Goal: Task Accomplishment & Management: Manage account settings

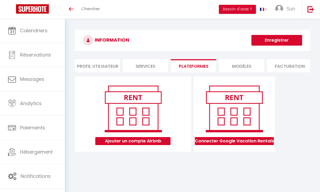
click at [154, 19] on div "Toggle menubar Chercher BUTTON Besoin d'aide ? Sun Paramètres Équipe" at bounding box center [178, 9] width 278 height 19
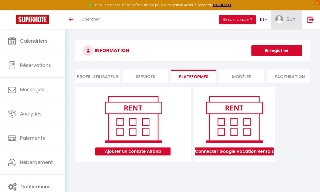
click at [287, 18] on span "Sun" at bounding box center [291, 19] width 9 height 7
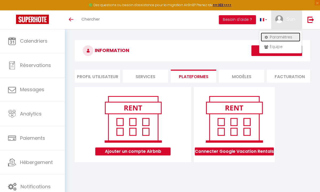
click at [279, 37] on link "Paramètres" at bounding box center [281, 37] width 40 height 9
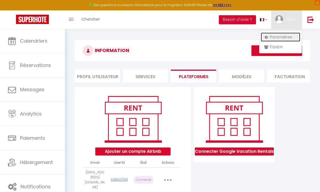
click at [278, 39] on link "Paramètres" at bounding box center [281, 37] width 40 height 9
click at [213, 42] on h3 "INFORMATION" at bounding box center [193, 50] width 236 height 21
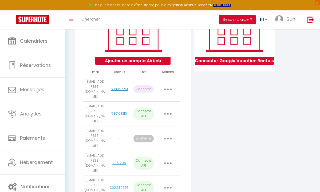
scroll to position [100, 0]
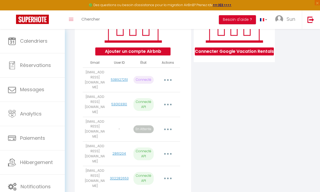
click at [166, 174] on button "button" at bounding box center [168, 179] width 14 height 10
click at [162, 187] on link "Importer les appartements" at bounding box center [144, 191] width 59 height 9
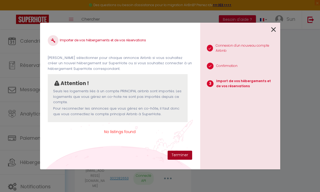
click at [184, 156] on button "Terminer" at bounding box center [180, 155] width 25 height 9
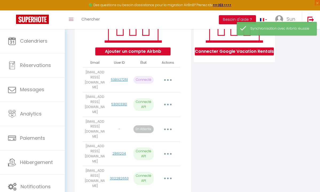
click at [171, 174] on button "button" at bounding box center [168, 179] width 14 height 10
click at [168, 187] on link "Importer les appartements" at bounding box center [144, 191] width 59 height 9
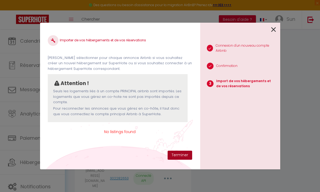
click at [176, 155] on button "Terminer" at bounding box center [180, 155] width 25 height 9
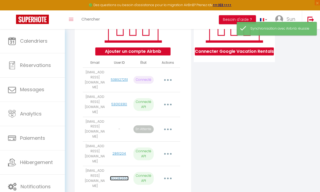
click at [123, 176] on link "302282653" at bounding box center [119, 178] width 19 height 5
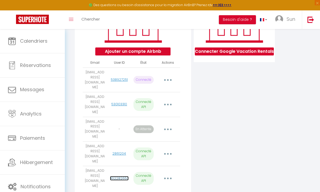
click at [119, 176] on link "302282653" at bounding box center [119, 178] width 19 height 5
click at [123, 176] on link "302282653" at bounding box center [119, 178] width 19 height 5
click at [167, 149] on button "button" at bounding box center [168, 154] width 14 height 10
click at [121, 151] on link "2861204" at bounding box center [119, 153] width 14 height 5
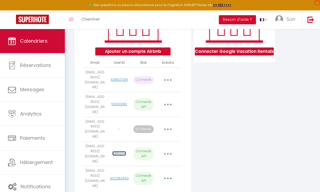
click at [35, 39] on span "Calendriers" at bounding box center [34, 41] width 28 height 7
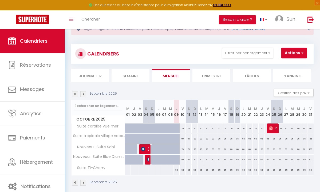
scroll to position [29, 0]
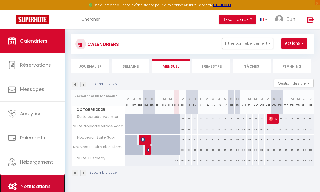
click at [40, 178] on link "Notifications" at bounding box center [32, 187] width 65 height 24
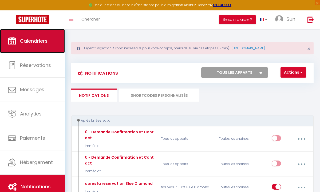
click at [55, 50] on link "Calendriers" at bounding box center [32, 41] width 65 height 24
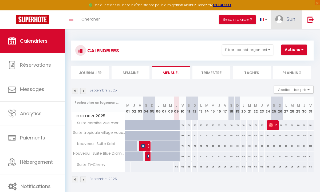
click at [298, 19] on link "Sun" at bounding box center [286, 19] width 31 height 19
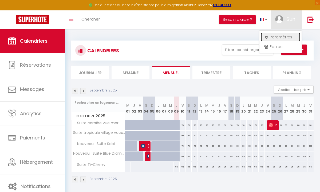
click at [283, 39] on link "Paramètres" at bounding box center [281, 37] width 40 height 9
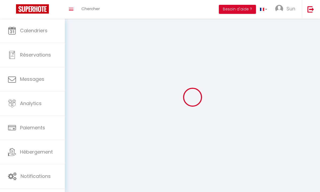
type input "Sun"
type input "C"
type input "0696292891"
type input "60 rue Francois 1 er"
type input "75008"
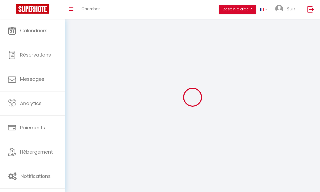
type input "PARIS"
type input "imG11SXDOY4TldROAq2tUbuRG"
type input "a6wkaTT5BxdoyiAgEVW7SBdrO"
select select "28"
type input "imG11SXDOY4TldROAq2tUbuRG"
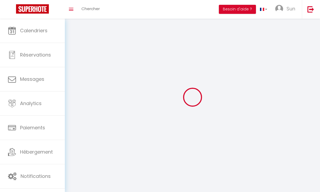
type input "a6wkaTT5BxdoyiAgEVW7SBdrO"
type input "https://app.superhote.com/#/get-available-rentals/a6wkaTT5BxdoyiAgEVW7SBdrO"
select select "fr"
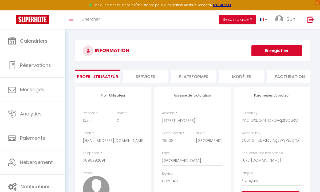
click at [202, 79] on li "Plateformes" at bounding box center [193, 76] width 45 height 13
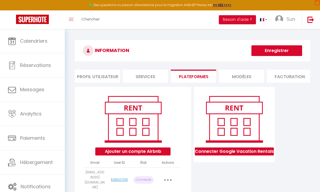
click at [99, 79] on li "Profil Utilisateur" at bounding box center [97, 76] width 45 height 13
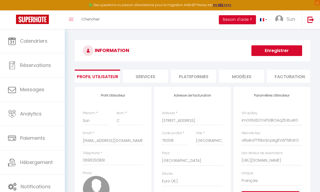
scroll to position [0, 0]
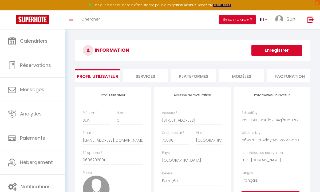
click at [158, 77] on li "Services" at bounding box center [145, 75] width 45 height 13
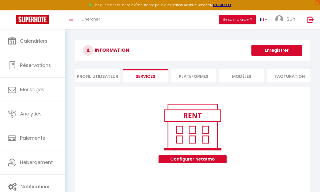
click at [188, 76] on li "Plateformes" at bounding box center [193, 75] width 45 height 13
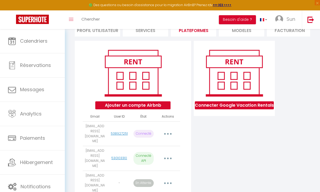
scroll to position [100, 0]
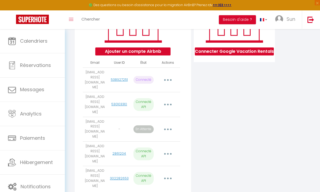
click at [169, 174] on button "button" at bounding box center [168, 179] width 14 height 10
click at [166, 187] on link "Importer les appartements" at bounding box center [144, 191] width 59 height 9
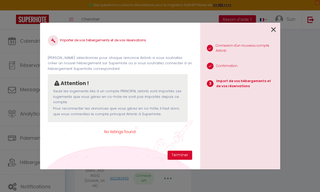
click at [274, 28] on icon at bounding box center [273, 30] width 5 height 8
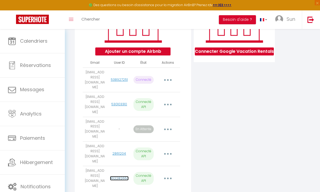
click at [120, 176] on link "302282653" at bounding box center [119, 178] width 19 height 5
click at [163, 174] on button "button" at bounding box center [168, 179] width 14 height 10
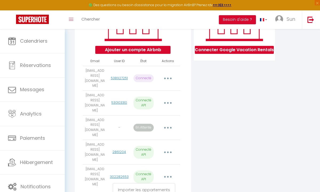
drag, startPoint x: 85, startPoint y: 151, endPoint x: 105, endPoint y: 158, distance: 21.2
click at [105, 165] on td "[EMAIL_ADDRESS][DOMAIN_NAME]" at bounding box center [95, 177] width 24 height 25
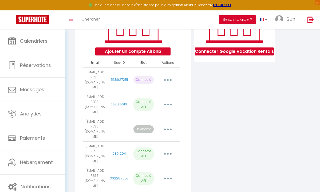
copy td "[EMAIL_ADDRESS][DOMAIN_NAME]"
click at [167, 174] on button "button" at bounding box center [168, 179] width 14 height 10
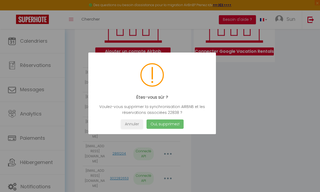
click at [168, 127] on button "Oui, supprimez!" at bounding box center [164, 124] width 37 height 9
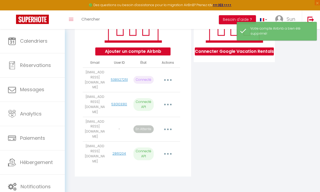
scroll to position [83, 0]
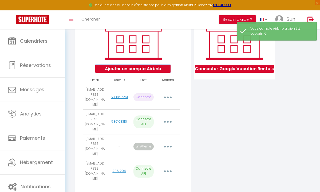
click at [134, 71] on button "Ajouter un compte Airbnb" at bounding box center [132, 69] width 75 height 8
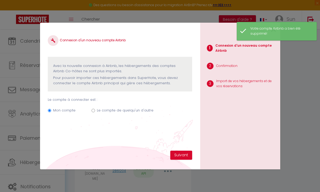
click at [108, 113] on label "Le compte de quelqu'un d'autre" at bounding box center [125, 110] width 57 height 5
click at [95, 112] on input "Le compte de quelqu'un d'autre" at bounding box center [93, 110] width 3 height 3
radio input "true"
radio input "false"
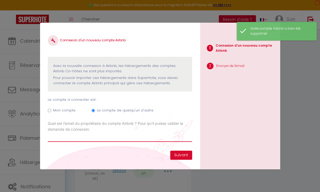
click at [133, 134] on input "Email connexion Airbnb" at bounding box center [120, 138] width 144 height 10
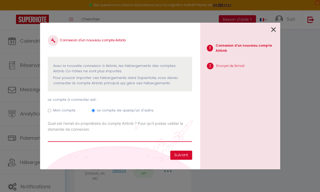
paste input "[EMAIL_ADDRESS][DOMAIN_NAME]"
type input "[EMAIL_ADDRESS][DOMAIN_NAME]"
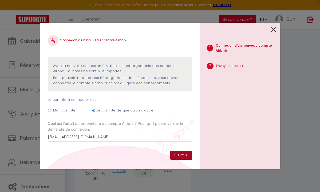
click at [181, 156] on button "Suivant" at bounding box center [181, 155] width 22 height 9
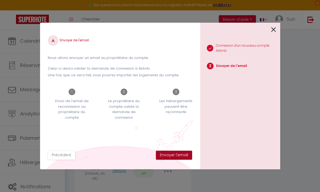
click at [170, 155] on button "Envoyer l'email" at bounding box center [174, 155] width 36 height 9
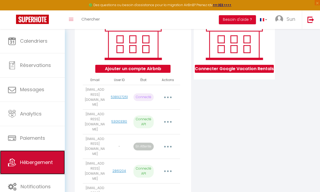
click at [42, 154] on link "Hébergement" at bounding box center [32, 163] width 65 height 24
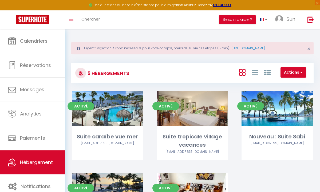
click at [203, 162] on div "Activé Editer Suite tropicale village vacances melainevuillaume5@hotmail.com" at bounding box center [192, 132] width 85 height 82
select select "3"
select select "2"
select select "1"
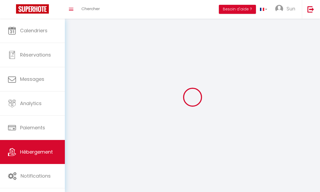
select select
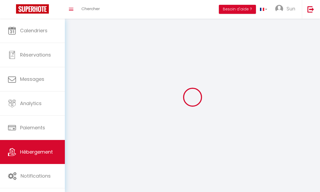
select select
checkbox input "false"
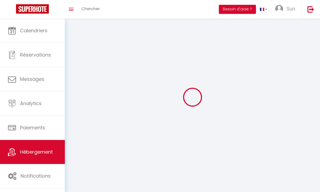
checkbox input "false"
select select
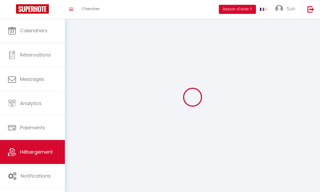
select select
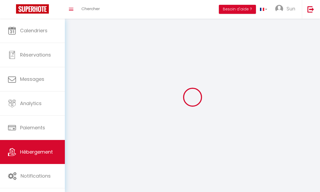
checkbox input "false"
select select
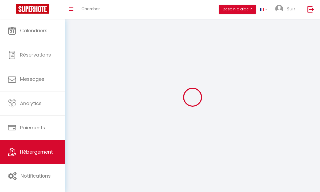
select select
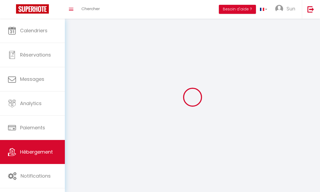
select select
checkbox input "false"
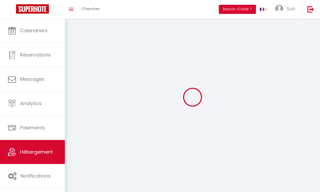
checkbox input "false"
select select
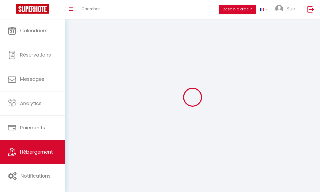
select select
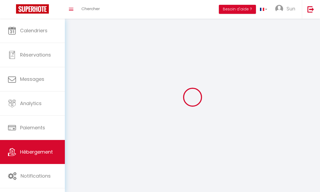
checkbox input "false"
select select
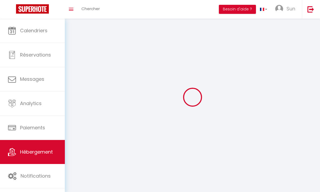
select select
select select "28"
select select
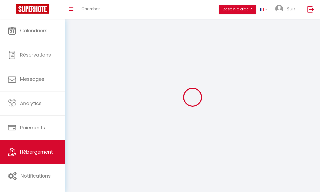
select select
checkbox input "false"
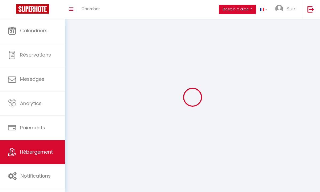
checkbox input "false"
select select
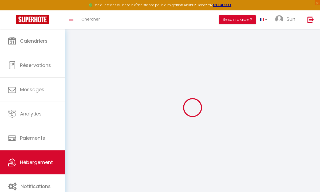
select select
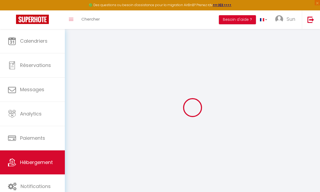
select select
checkbox input "false"
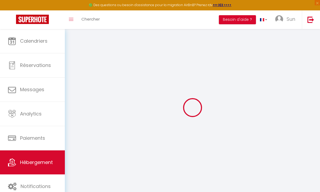
select select
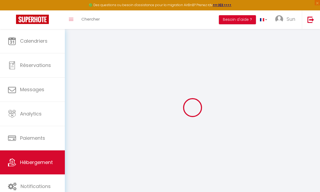
select select
checkbox input "false"
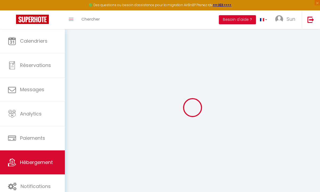
checkbox input "false"
select select
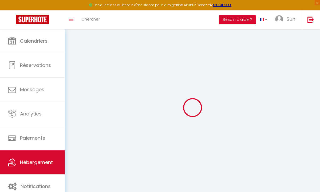
select select
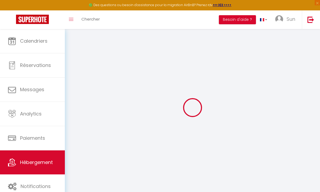
checkbox input "false"
select select
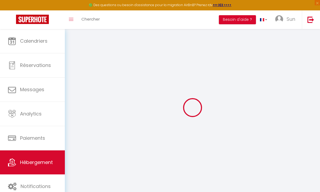
select select
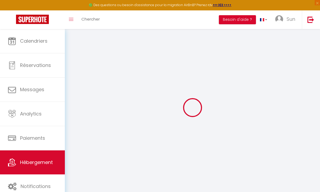
select select
checkbox input "false"
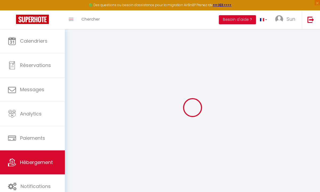
checkbox input "false"
select select
type input "Suite tropicale village vacances"
type input "Orianne"
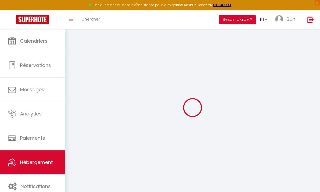
type input "125"
type input "5"
type input "45"
select select
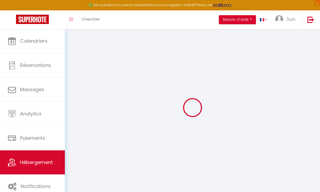
select select
type input "Pierre et Vacances"
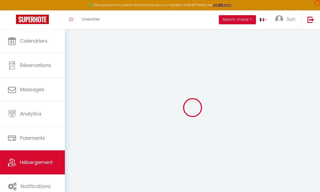
type input "97228"
type input "Sainte-Luce"
select select "136"
type input "[EMAIL_ADDRESS][DOMAIN_NAME]"
select select
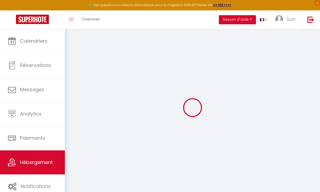
checkbox input "false"
select select
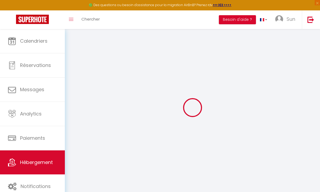
select select
type input "0"
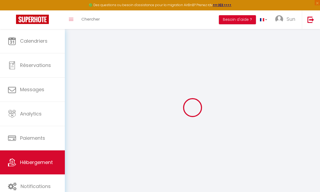
select select
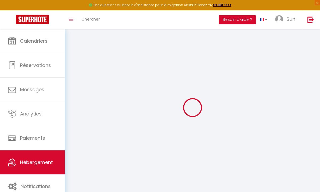
select select
checkbox input "false"
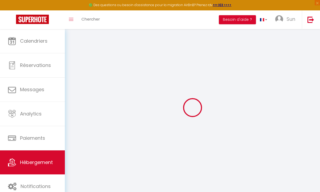
checkbox input "false"
select select
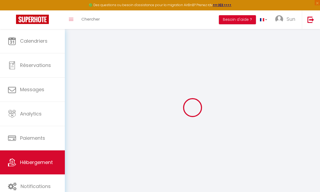
select select
checkbox input "false"
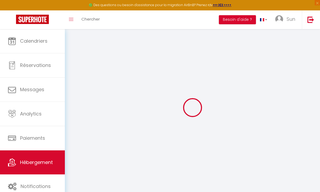
checkbox input "false"
select select
checkbox input "false"
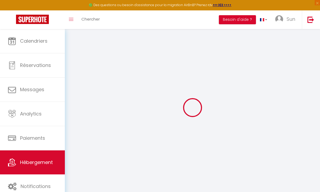
checkbox input "false"
select select
checkbox input "false"
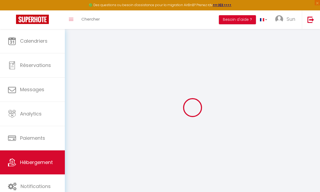
checkbox input "false"
select select "15:00"
select select
select select "11:00"
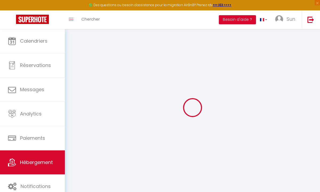
select select "30"
select select "120"
select select "12:00"
select select
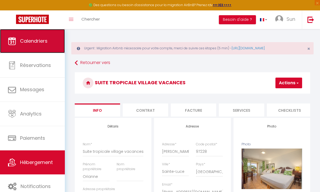
click at [52, 41] on link "Calendriers" at bounding box center [32, 41] width 65 height 24
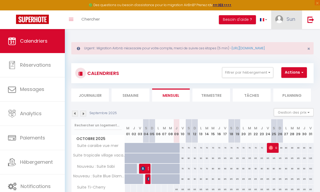
click at [288, 17] on span "Sun" at bounding box center [291, 19] width 9 height 7
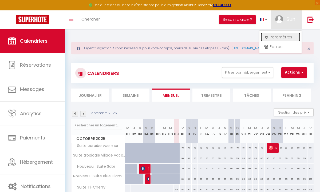
click at [286, 38] on link "Paramètres" at bounding box center [281, 37] width 40 height 9
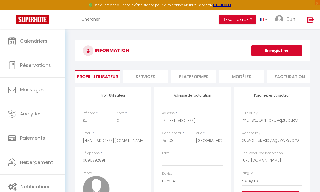
click at [198, 83] on li "Plateformes" at bounding box center [193, 76] width 45 height 13
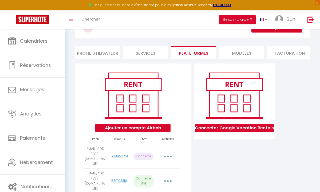
scroll to position [98, 0]
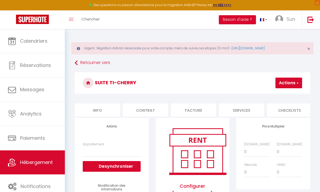
select select "EUR"
select select
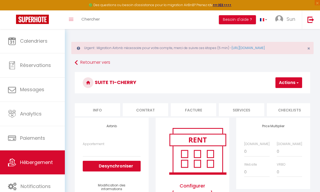
scroll to position [0, 135]
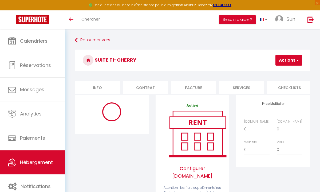
select select "EUR"
select select
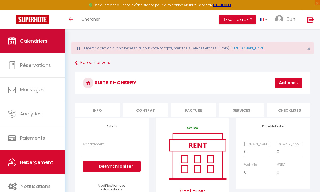
click at [53, 49] on link "Calendriers" at bounding box center [32, 41] width 65 height 24
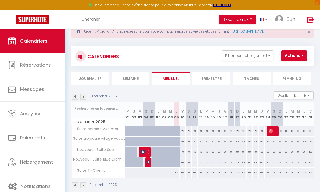
scroll to position [25, 0]
